Goal: Find specific page/section: Find specific page/section

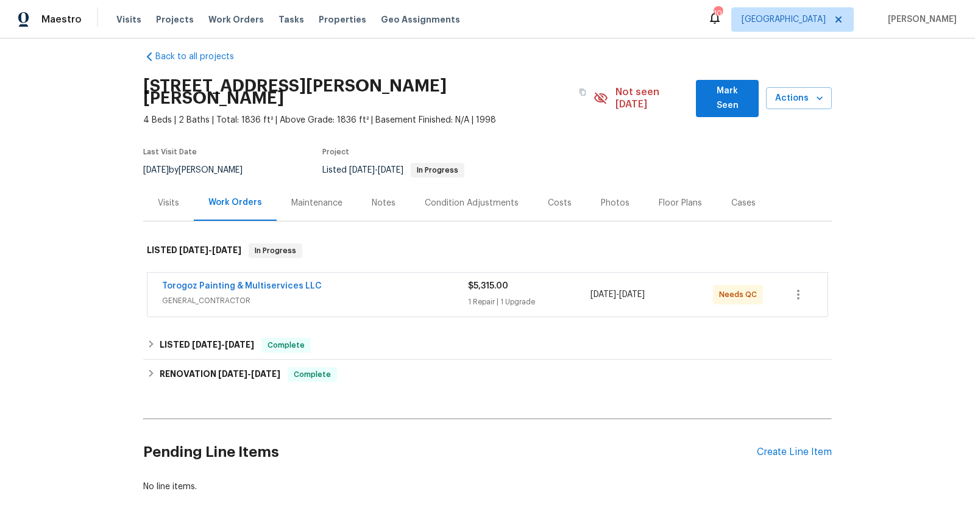
click at [408, 294] on span "GENERAL_CONTRACTOR" at bounding box center [315, 300] width 306 height 12
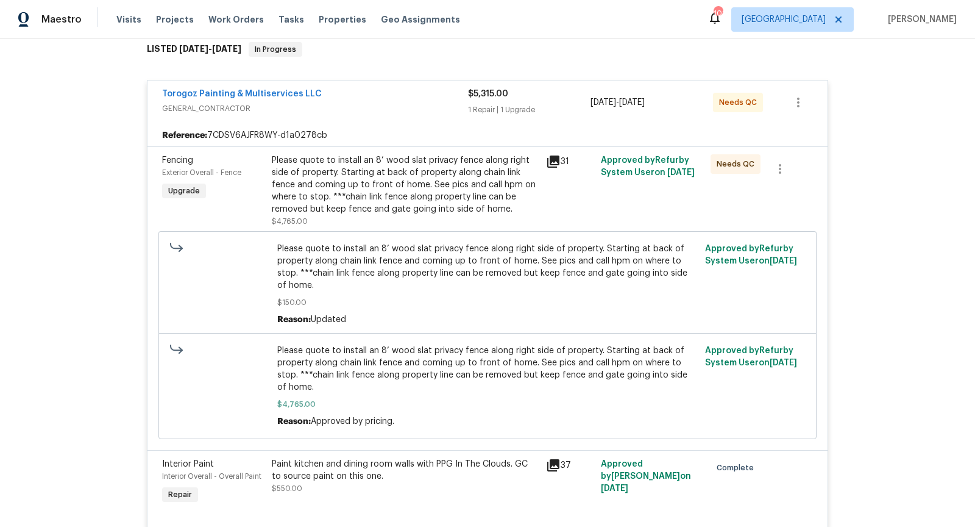
scroll to position [212, 0]
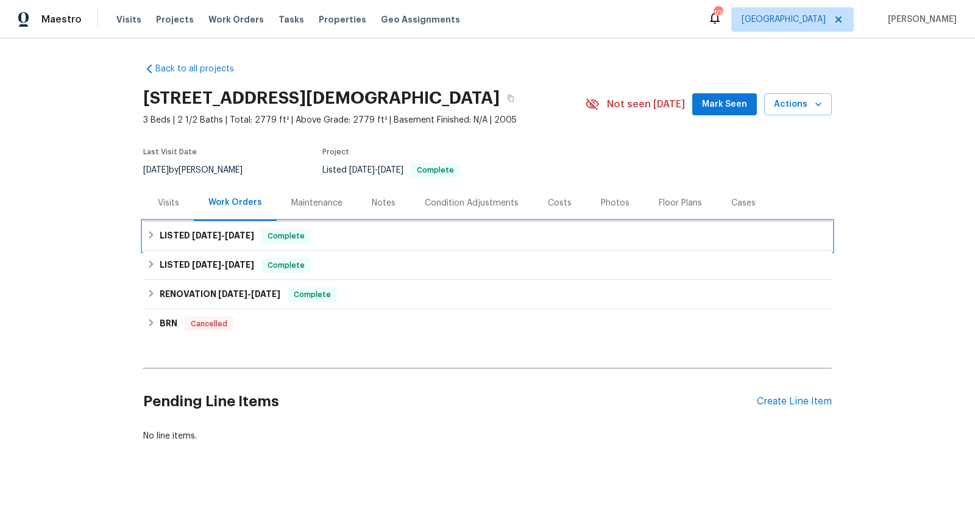
click at [198, 232] on span "[DATE]" at bounding box center [206, 235] width 29 height 9
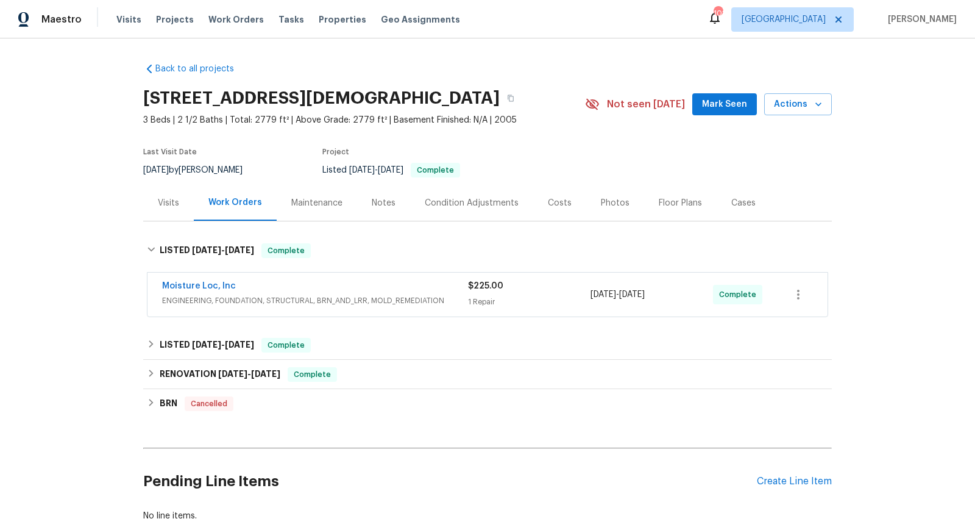
click at [368, 305] on span "ENGINEERING, FOUNDATION, STRUCTURAL, BRN_AND_LRR, MOLD_REMEDIATION" at bounding box center [315, 300] width 306 height 12
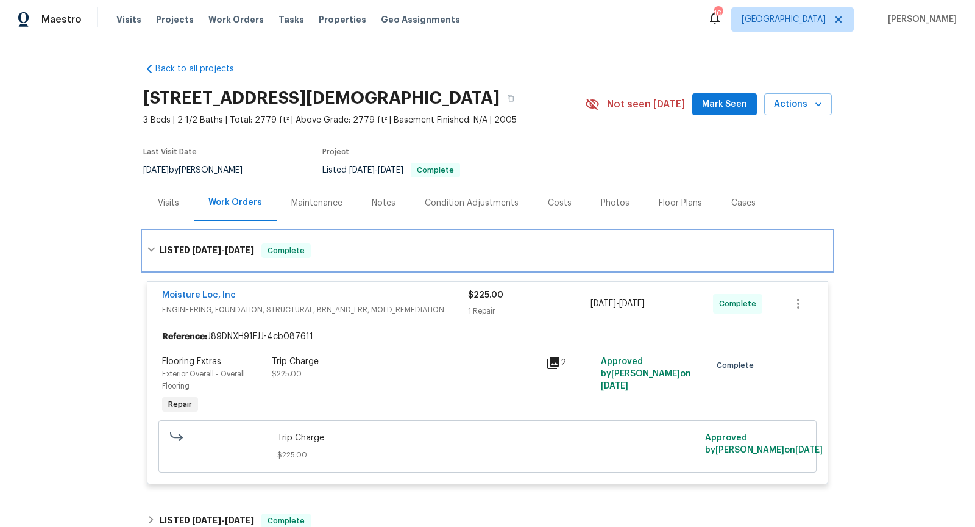
click at [208, 243] on h6 "LISTED 8/25/25 - 8/25/25" at bounding box center [207, 250] width 94 height 15
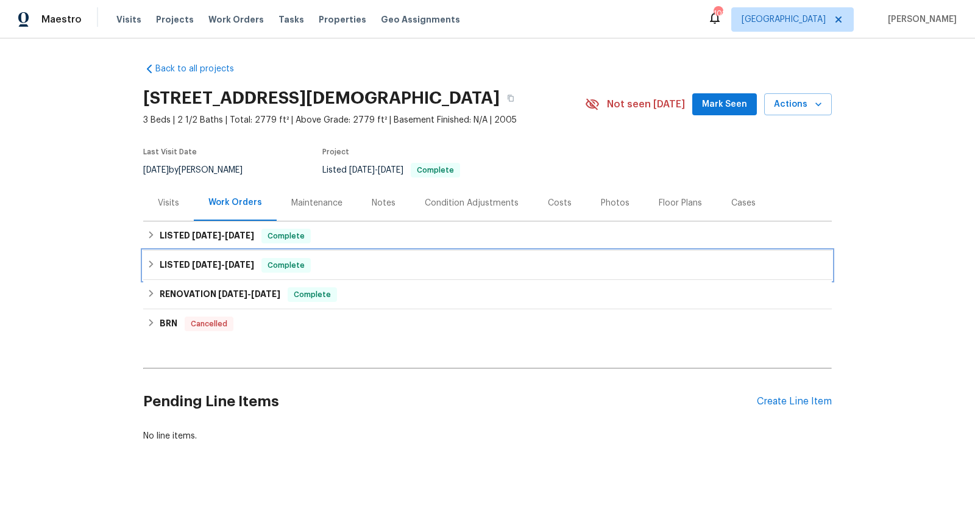
click at [334, 271] on div "LISTED 7/8/25 - 8/7/25 Complete" at bounding box center [488, 265] width 682 height 15
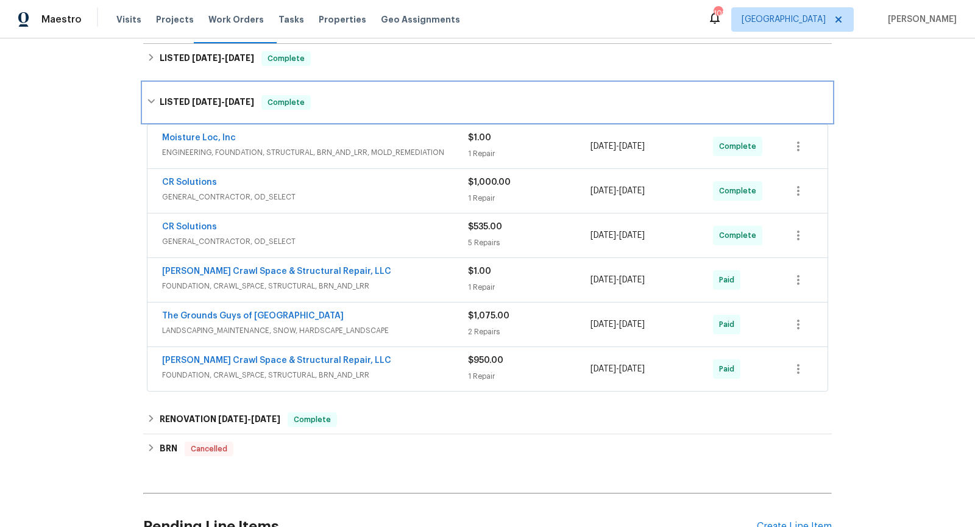
scroll to position [180, 0]
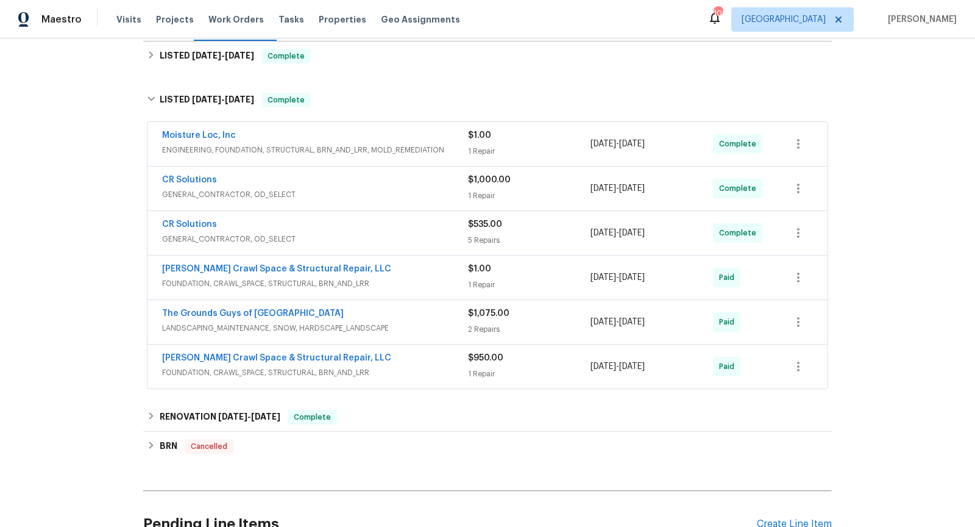
click at [370, 316] on div "The Grounds Guys of Huntersville" at bounding box center [315, 314] width 306 height 15
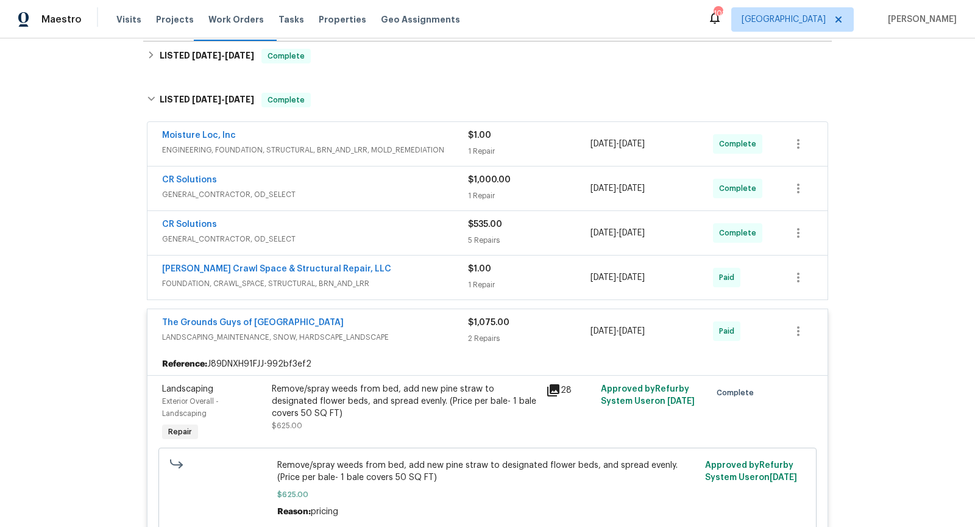
click at [373, 320] on div "The Grounds Guys of Huntersville" at bounding box center [315, 323] width 306 height 15
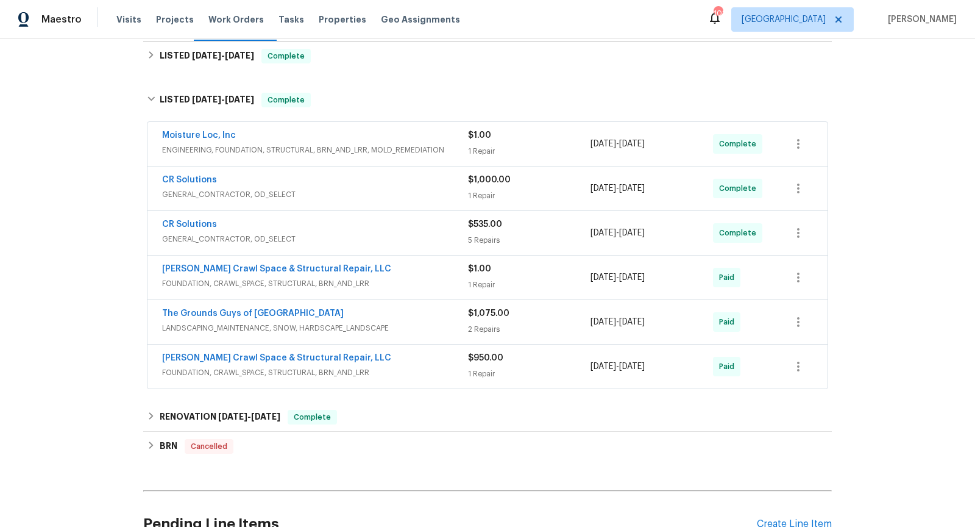
click at [388, 237] on span "GENERAL_CONTRACTOR, OD_SELECT" at bounding box center [315, 239] width 306 height 12
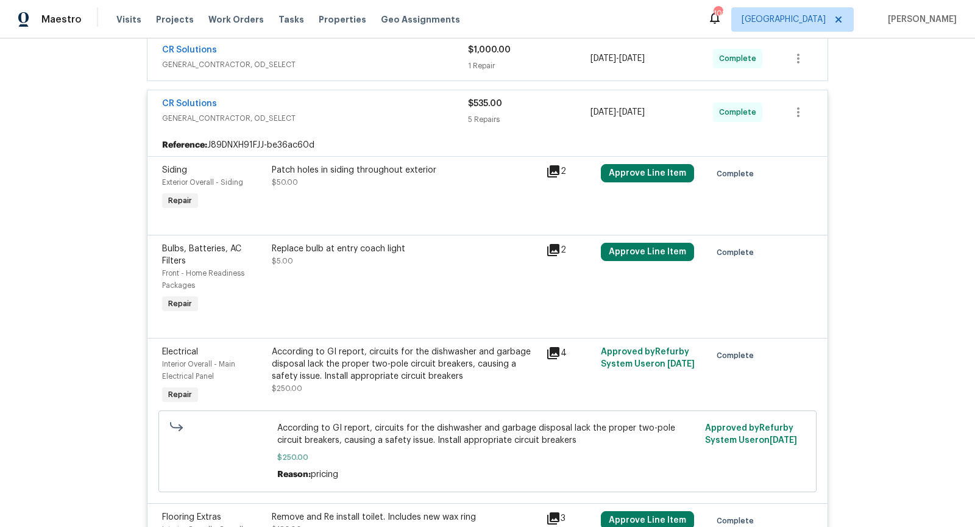
scroll to position [302, 0]
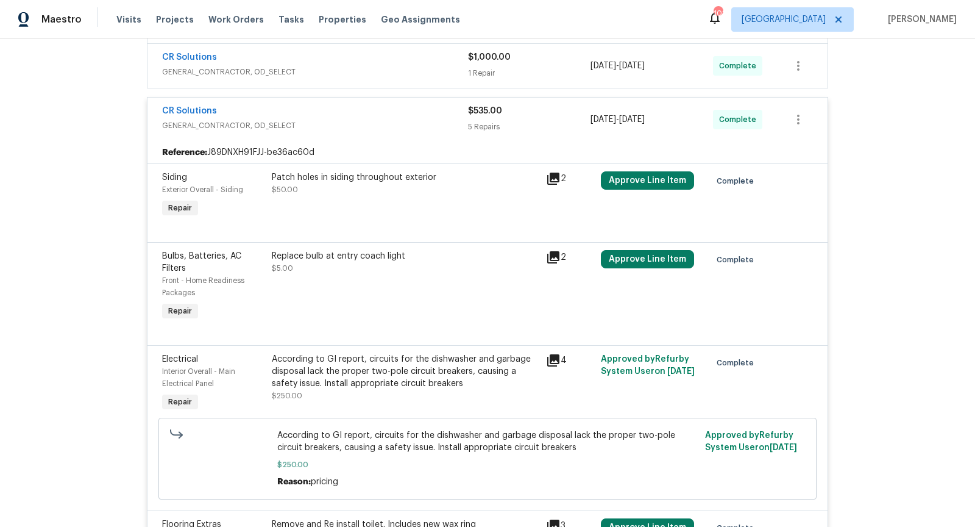
click at [357, 123] on span "GENERAL_CONTRACTOR, OD_SELECT" at bounding box center [315, 125] width 306 height 12
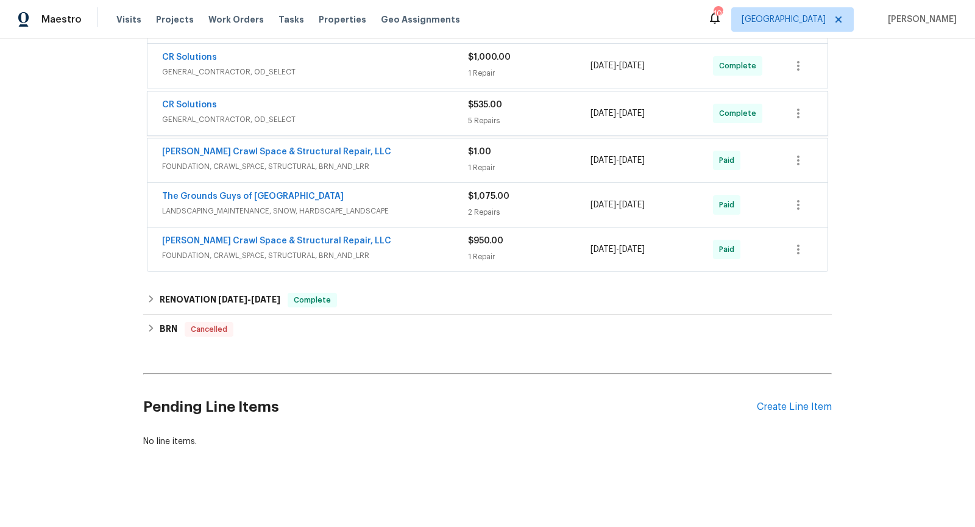
scroll to position [296, 0]
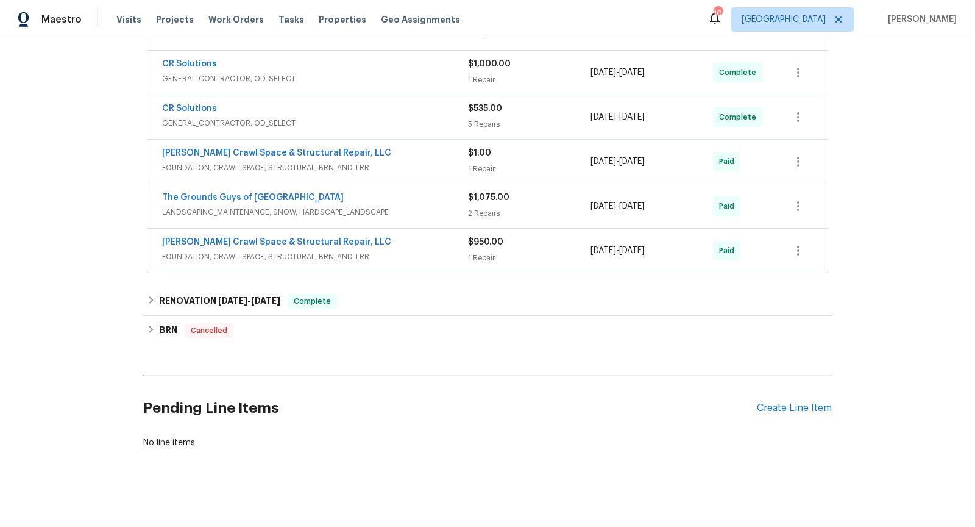
click at [388, 237] on div "Falcone Crawl Space & Structural Repair, LLC" at bounding box center [315, 243] width 306 height 15
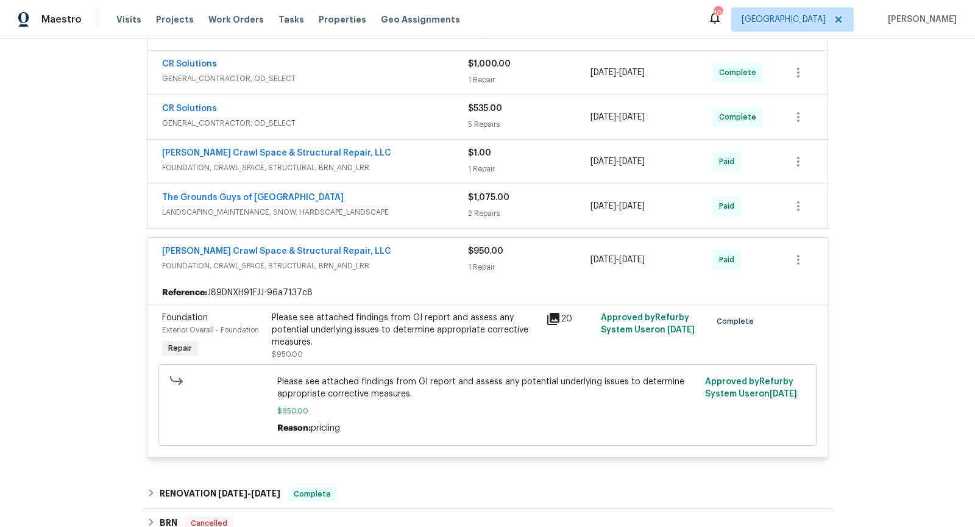
scroll to position [295, 0]
click at [323, 249] on link "Falcone Crawl Space & Structural Repair, LLC" at bounding box center [276, 252] width 229 height 9
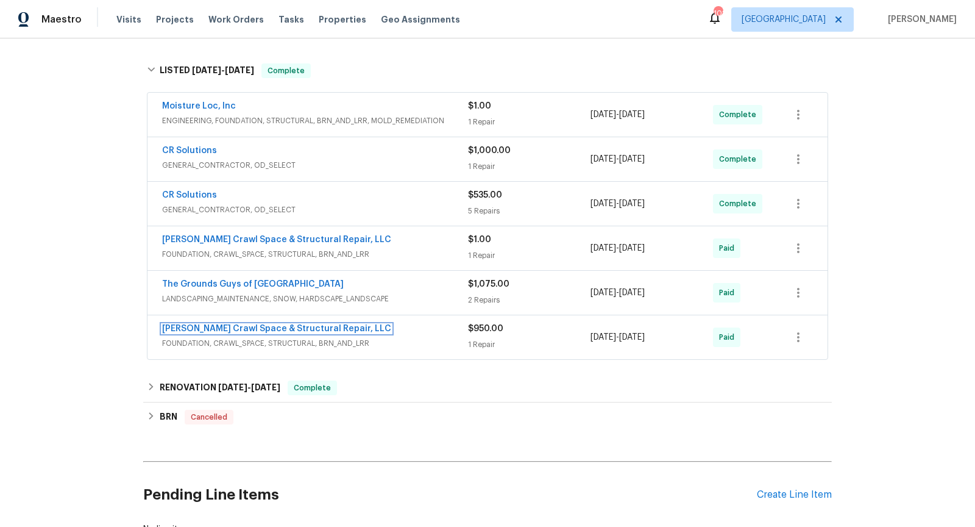
scroll to position [206, 0]
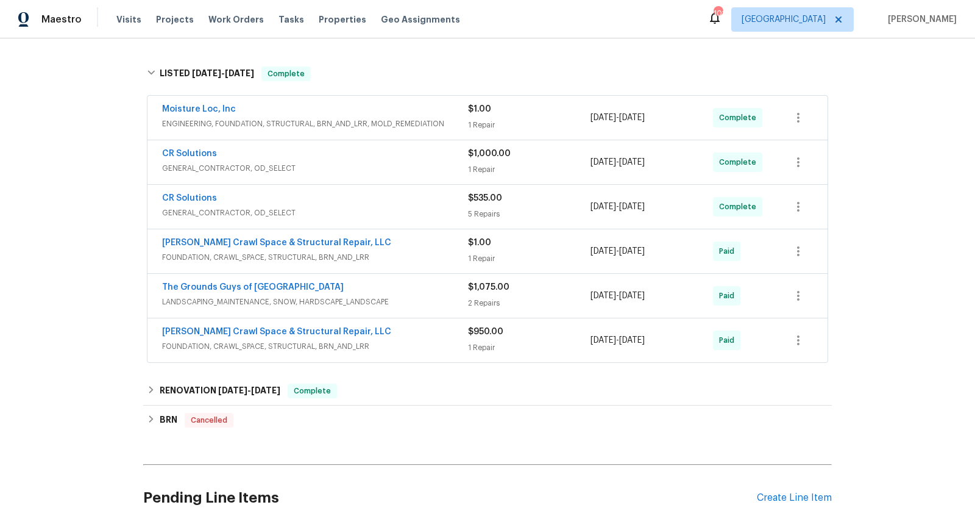
click at [299, 168] on span "GENERAL_CONTRACTOR, OD_SELECT" at bounding box center [315, 168] width 306 height 12
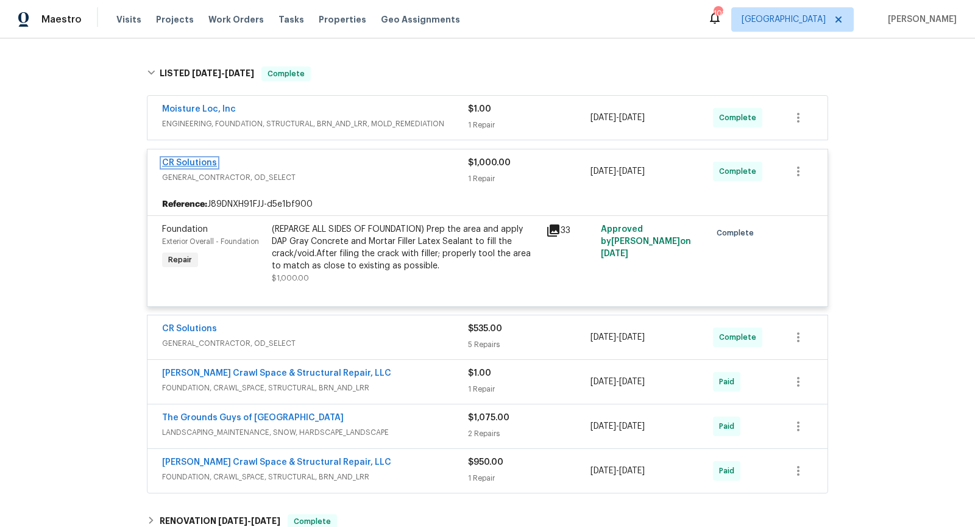
click at [200, 158] on link "CR Solutions" at bounding box center [189, 162] width 55 height 9
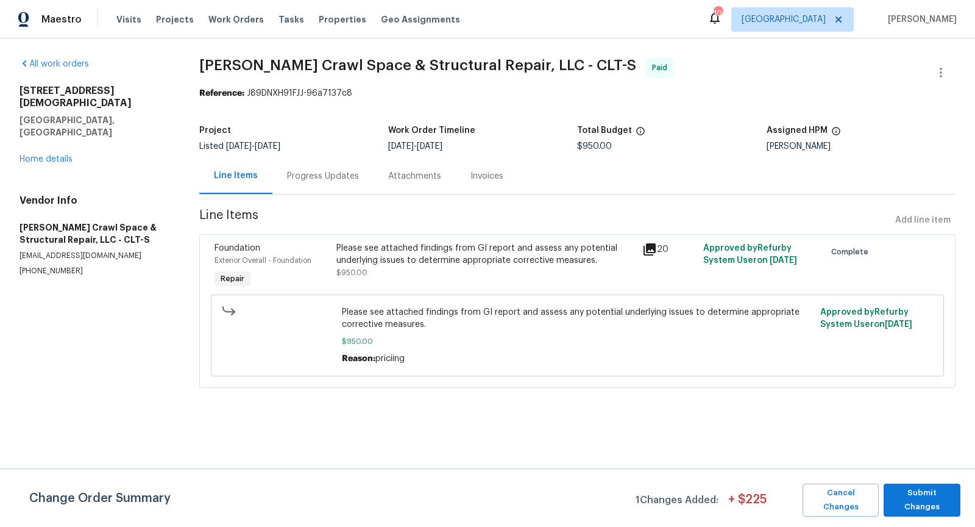
click at [490, 181] on div "Invoices" at bounding box center [487, 176] width 33 height 12
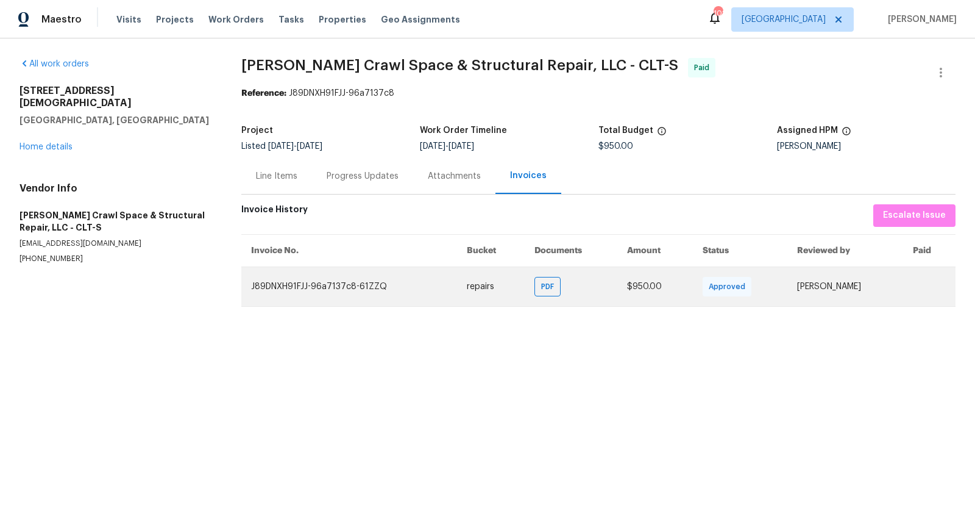
click at [365, 287] on td "J89DNXH91FJJ-96a7137c8-61ZZQ" at bounding box center [349, 286] width 216 height 40
click at [360, 288] on td "J89DNXH91FJJ-96a7137c8-61ZZQ" at bounding box center [349, 286] width 216 height 40
click at [525, 285] on td "PDF" at bounding box center [571, 286] width 93 height 40
click at [546, 286] on div "PDF" at bounding box center [548, 287] width 26 height 20
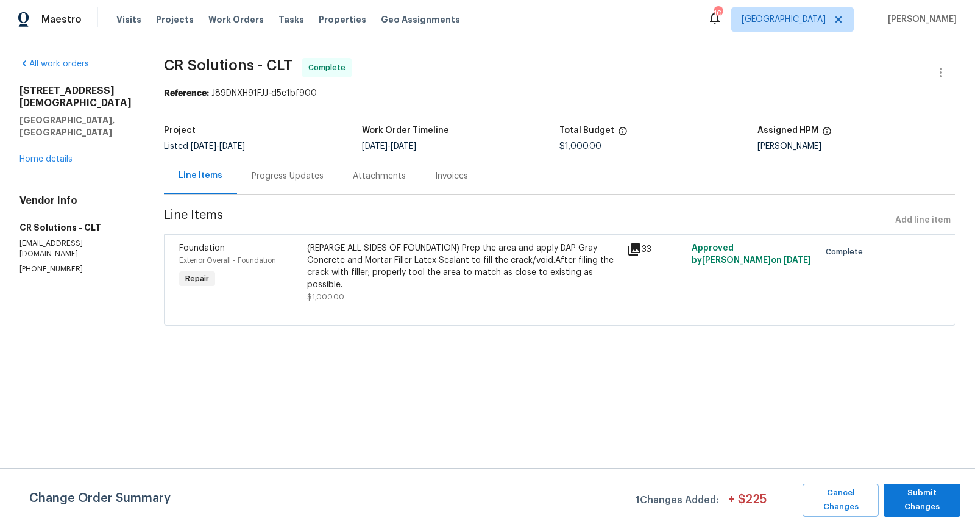
click at [436, 180] on div "Invoices" at bounding box center [451, 176] width 33 height 12
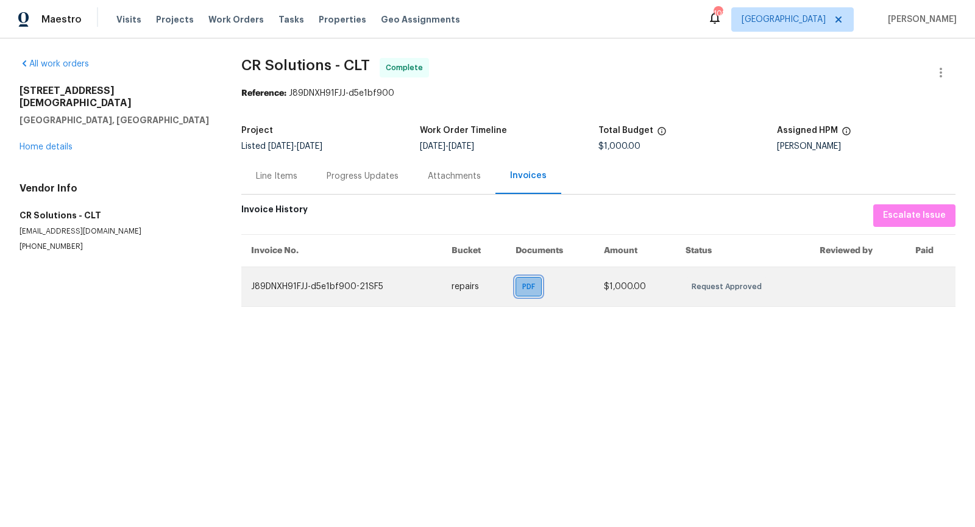
click at [527, 286] on span "PDF" at bounding box center [531, 286] width 18 height 12
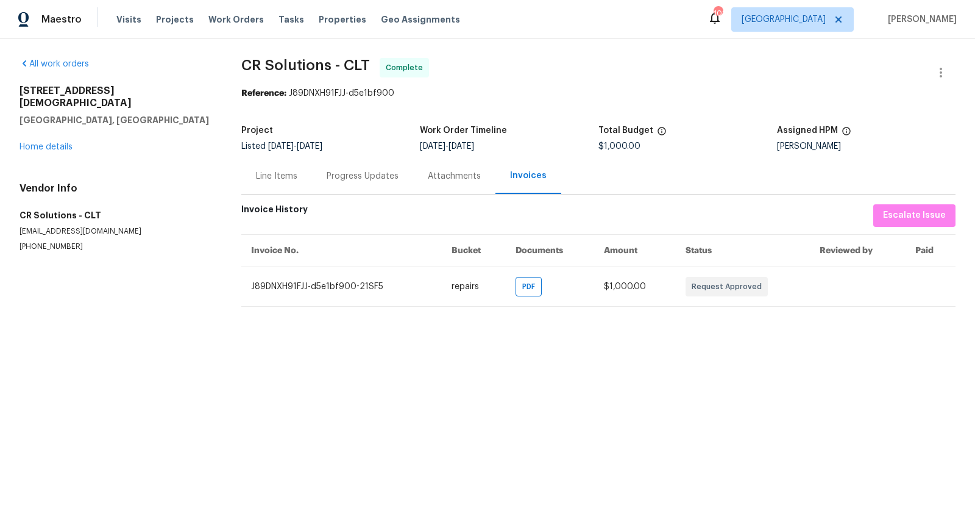
click at [260, 178] on div "Line Items" at bounding box center [276, 176] width 41 height 12
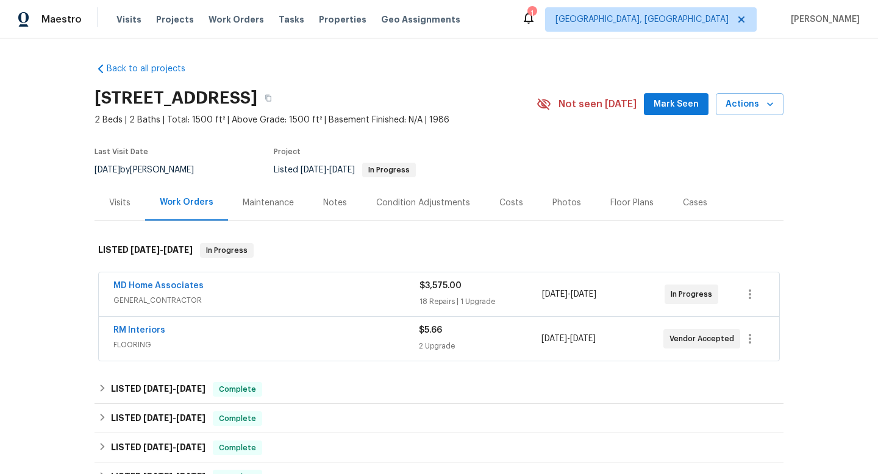
click at [127, 203] on div "Visits" at bounding box center [119, 203] width 21 height 12
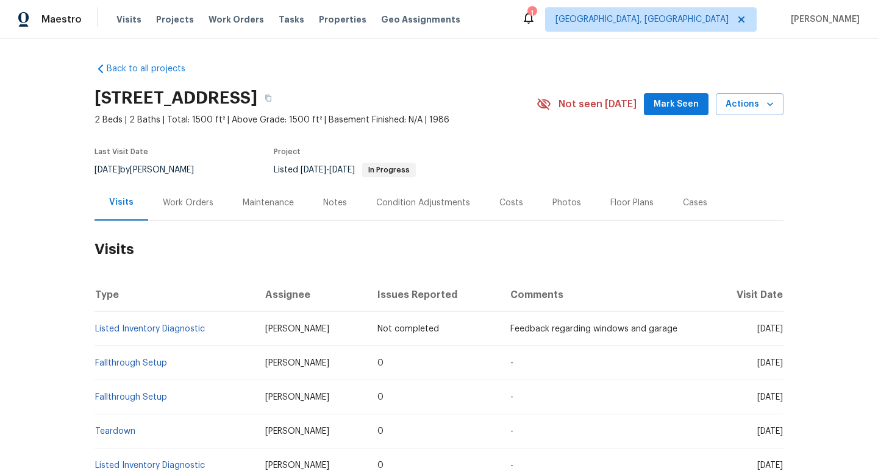
click at [172, 205] on div "Work Orders" at bounding box center [188, 203] width 51 height 12
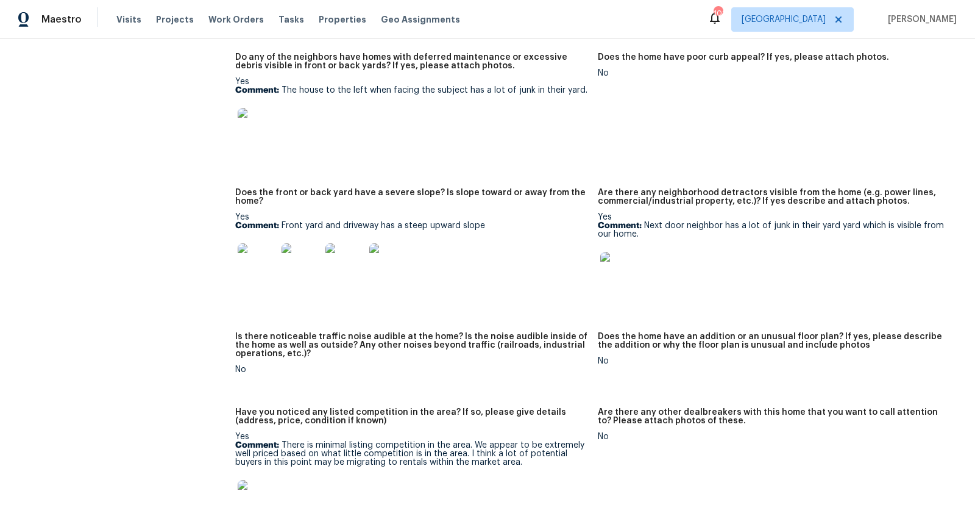
scroll to position [1080, 0]
click at [259, 135] on img at bounding box center [257, 126] width 39 height 39
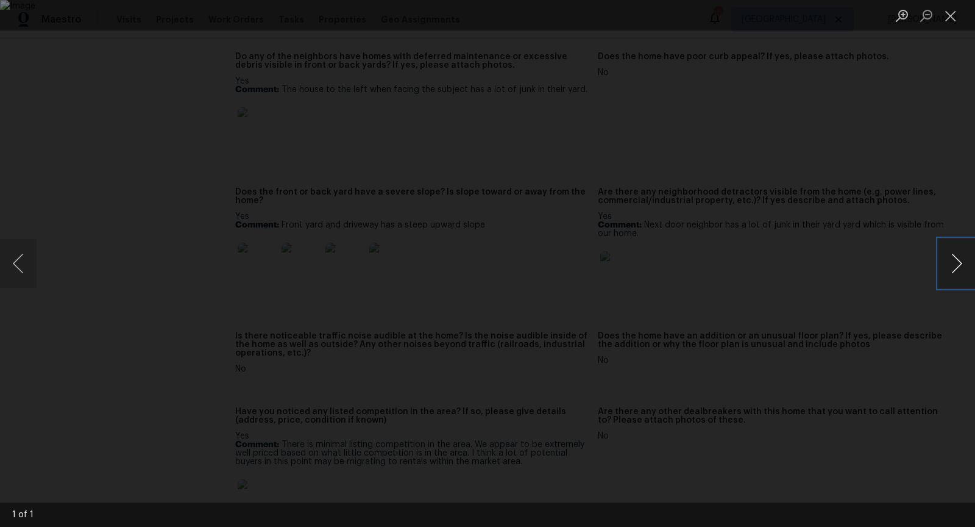
click at [953, 265] on button "Next image" at bounding box center [957, 263] width 37 height 49
click at [887, 174] on div "Lightbox" at bounding box center [487, 263] width 975 height 527
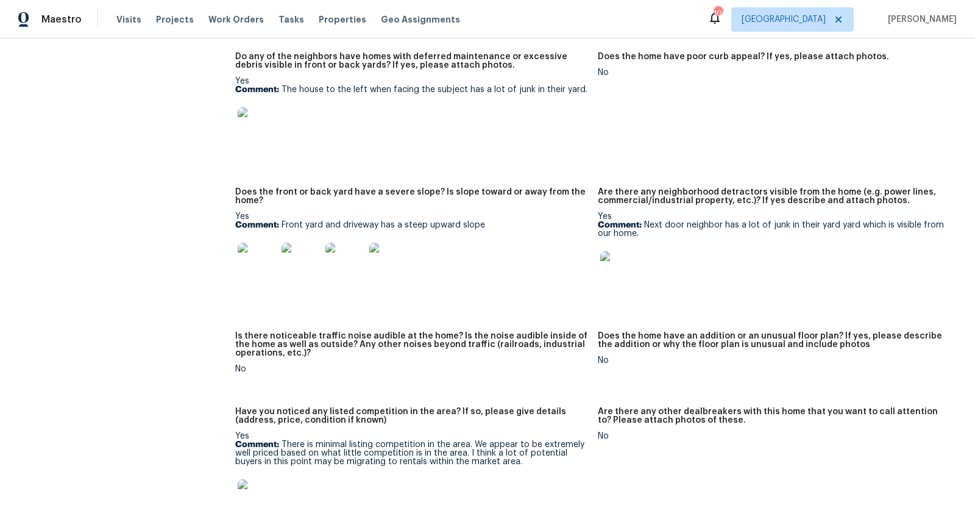
scroll to position [1411, 0]
